Goal: Information Seeking & Learning: Learn about a topic

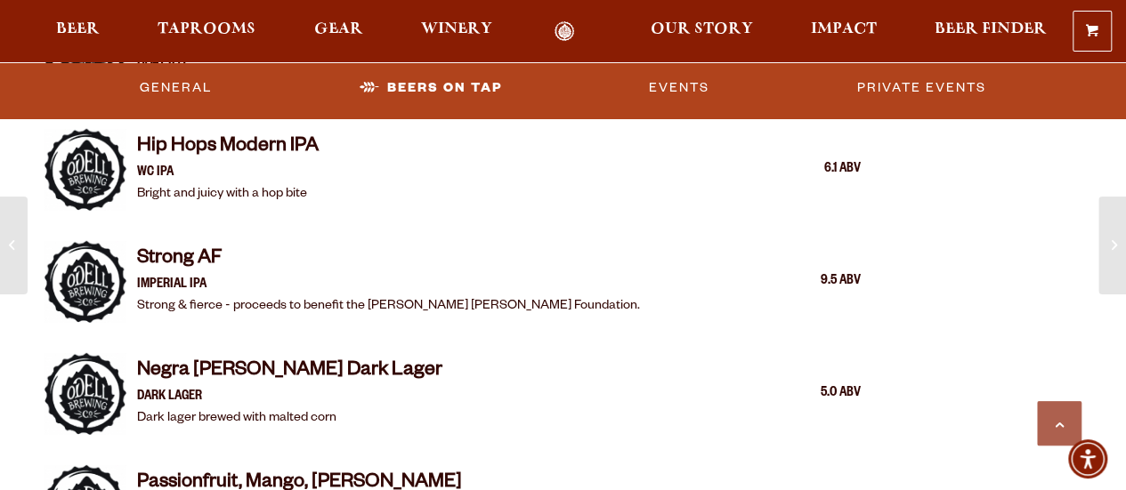
scroll to position [2577, 0]
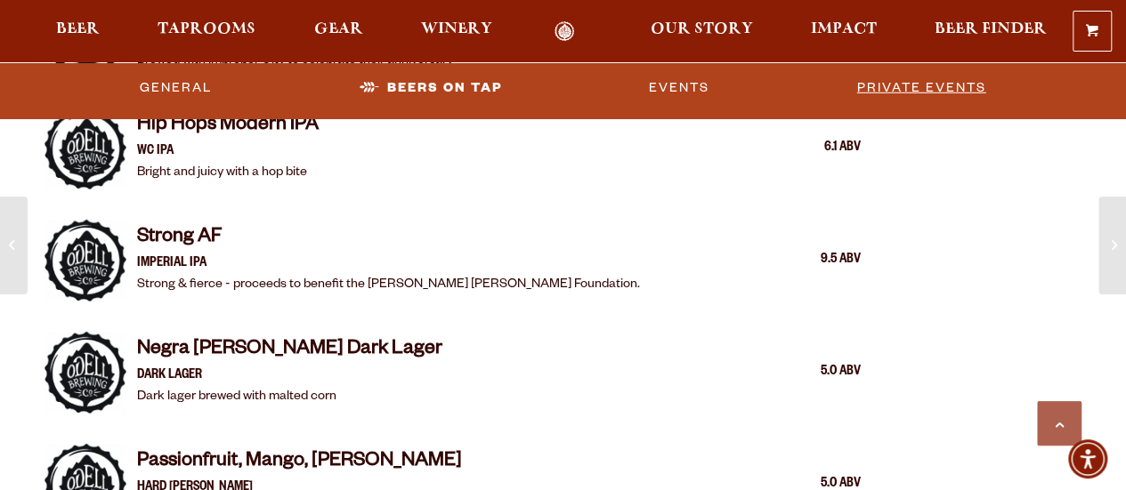
click at [887, 83] on link "Private Events" at bounding box center [921, 87] width 143 height 41
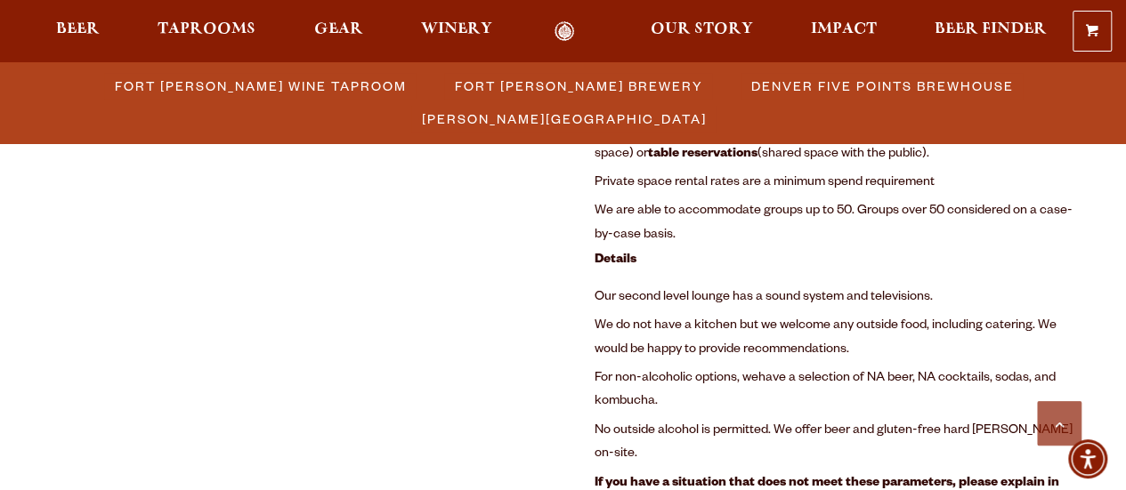
scroll to position [2169, 0]
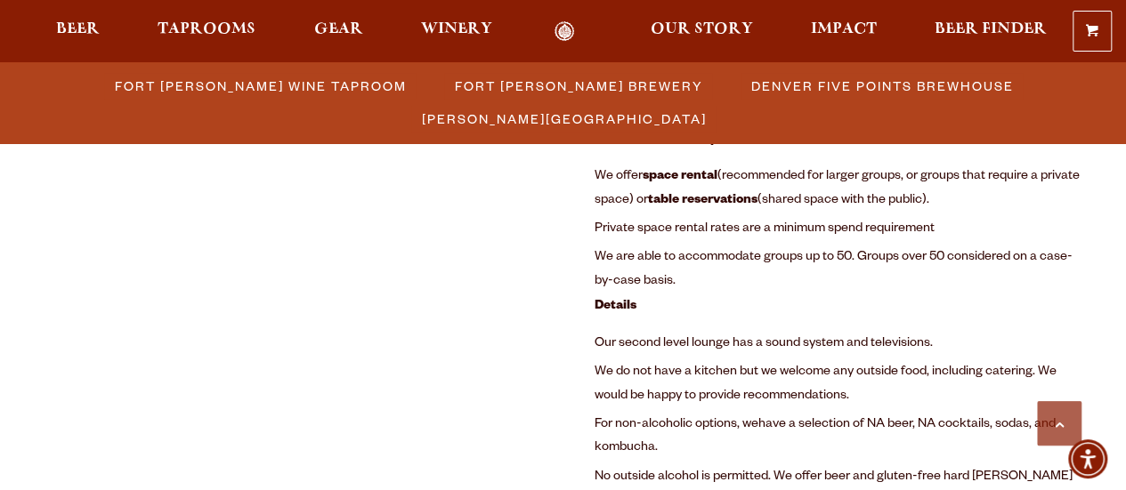
click at [965, 425] on span "have a selection of NA beer, NA cocktails, sodas, and kombucha." at bounding box center [824, 436] width 461 height 37
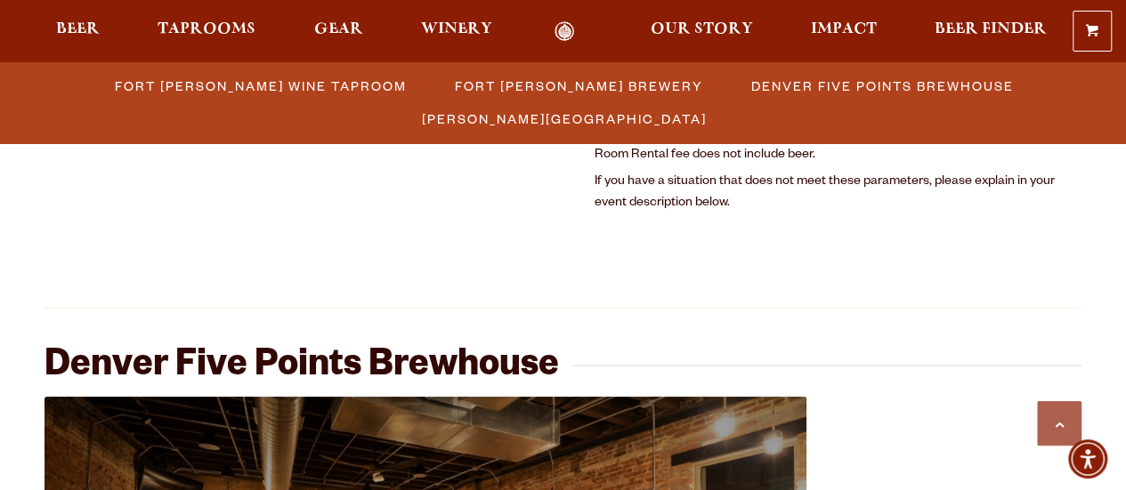
scroll to position [1498, 0]
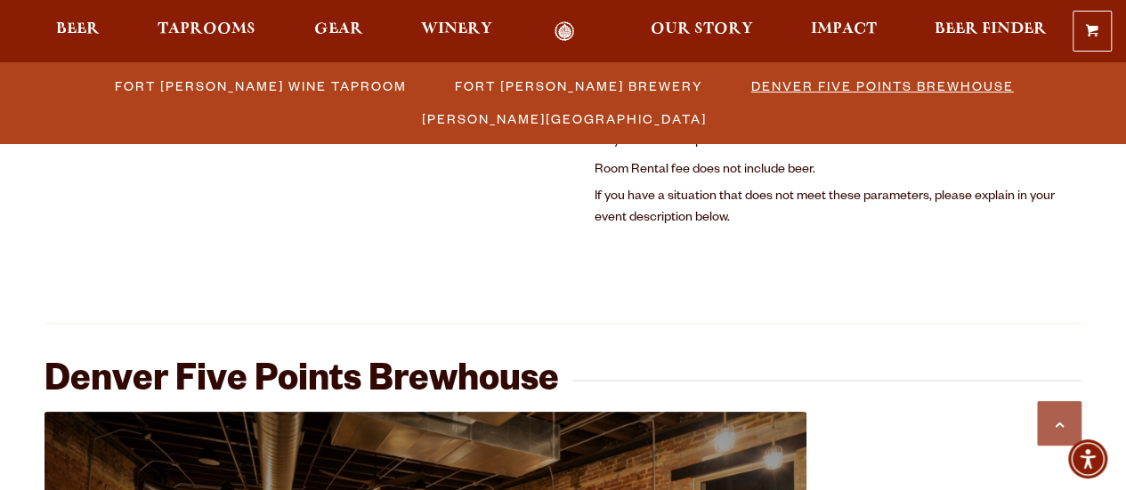
click at [751, 77] on span "Denver Five Points Brewhouse" at bounding box center [882, 86] width 263 height 26
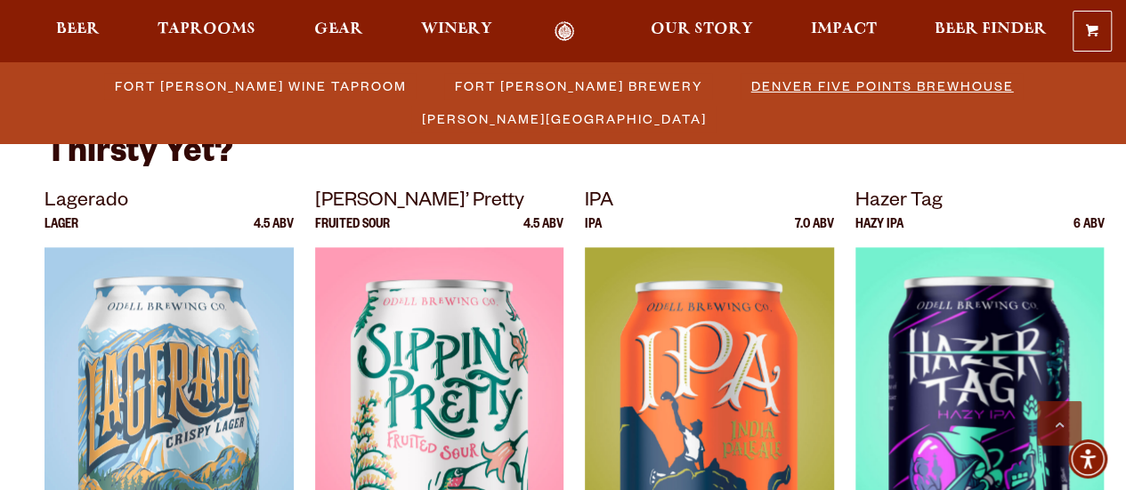
scroll to position [3989, 0]
